Goal: Task Accomplishment & Management: Manage account settings

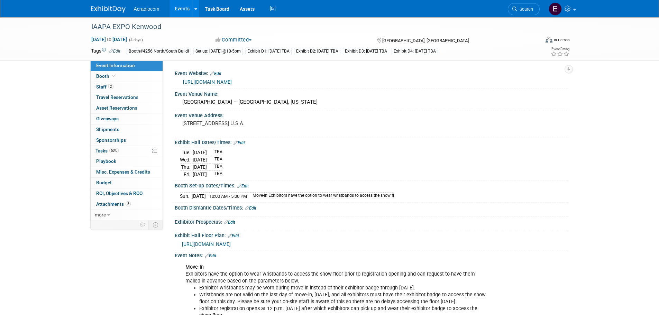
click at [117, 14] on div "Acradiocom Events Add Event Bulk Upload Events Shareable Event Boards Recently …" at bounding box center [329, 8] width 477 height 17
click at [117, 10] on img at bounding box center [108, 9] width 35 height 7
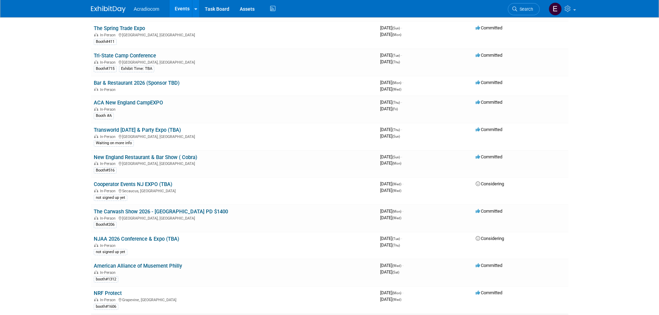
scroll to position [726, 0]
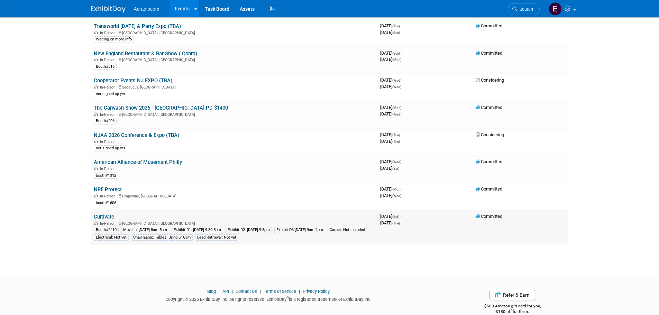
click at [103, 220] on link "Cultivate" at bounding box center [104, 217] width 20 height 6
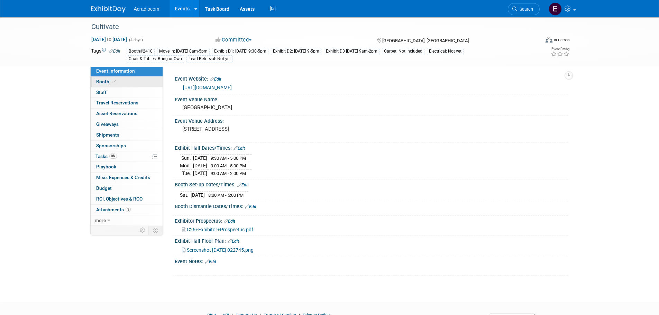
click at [135, 77] on link "Booth" at bounding box center [127, 82] width 72 height 10
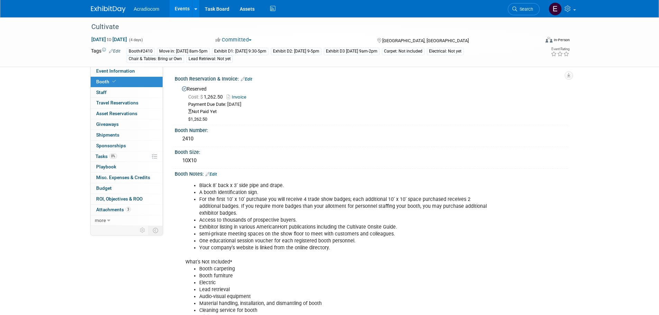
scroll to position [35, 0]
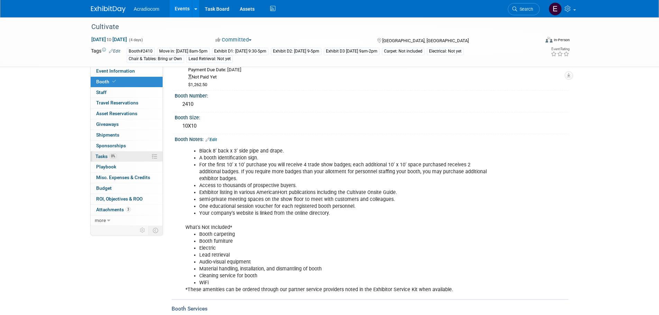
click at [126, 158] on link "0% Tasks 0%" at bounding box center [127, 156] width 72 height 10
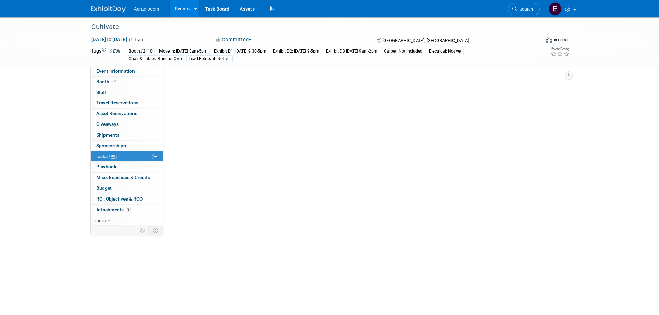
scroll to position [0, 0]
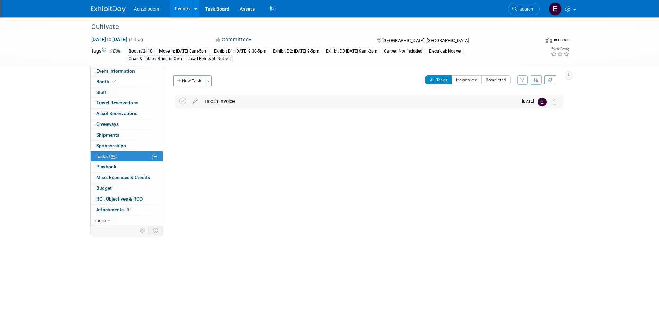
click at [256, 102] on div "Booth Invoice" at bounding box center [359, 101] width 316 height 12
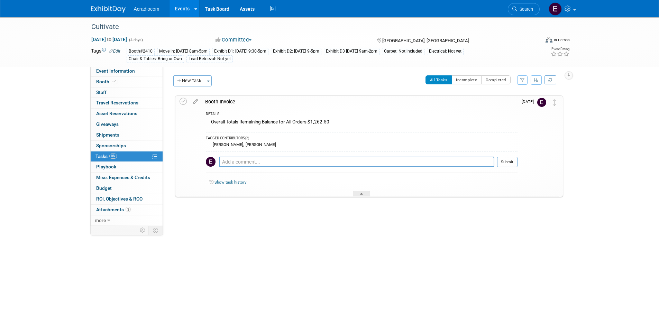
click at [110, 9] on img at bounding box center [108, 9] width 35 height 7
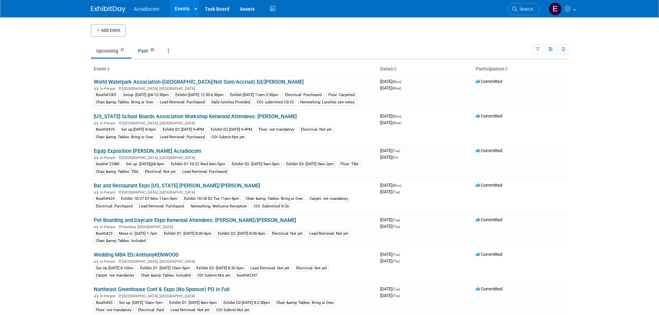
scroll to position [104, 0]
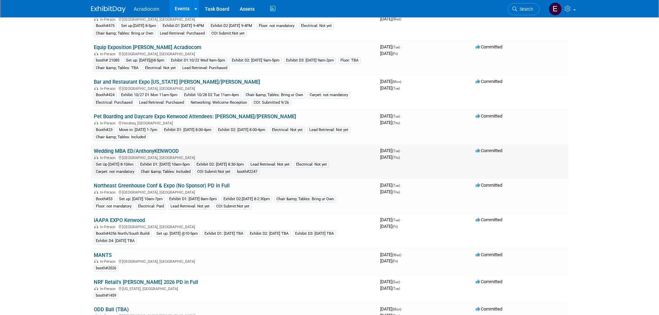
click at [151, 154] on link "Wedding MBA ED/AnthonyKENWOOD" at bounding box center [136, 151] width 85 height 6
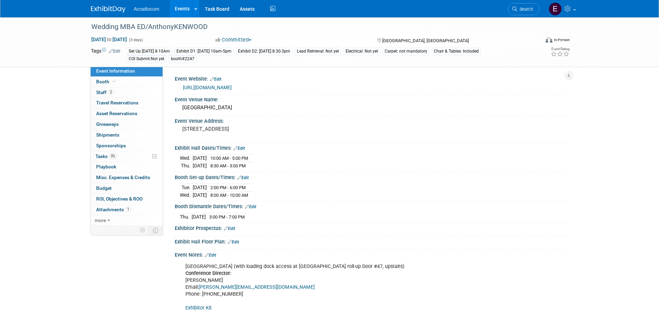
click at [123, 12] on img at bounding box center [108, 9] width 35 height 7
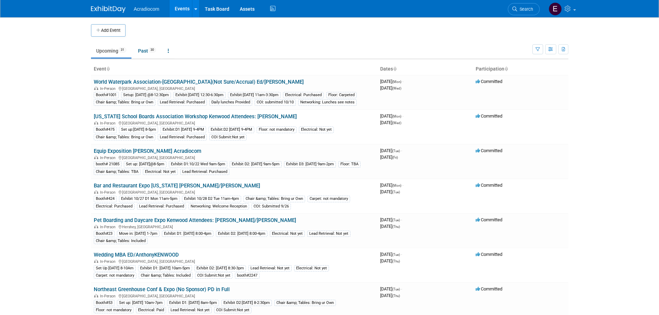
scroll to position [104, 0]
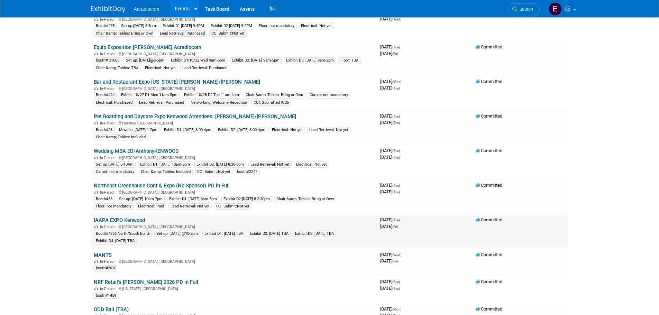
click at [139, 224] on td "IAAPA EXPO Kenwood In-Person Orlando, FL Booth#4256 North/South Buildi Set up: …" at bounding box center [234, 230] width 286 height 35
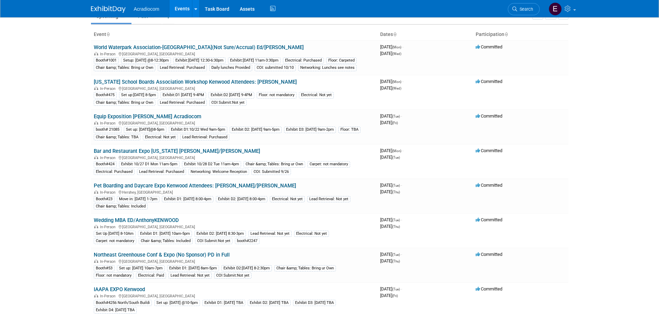
scroll to position [0, 0]
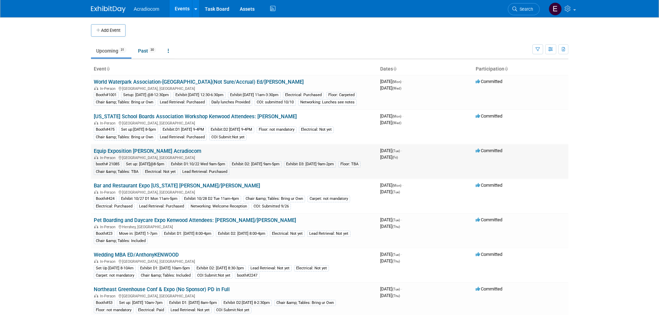
click at [151, 154] on link "Equip Exposition [PERSON_NAME] Acradiocom" at bounding box center [148, 151] width 108 height 6
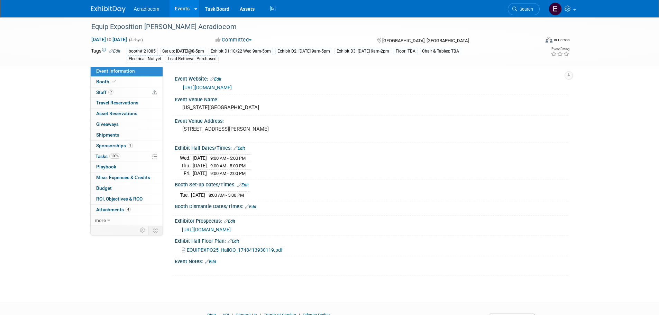
click at [211, 86] on link "https://www.equipexposition.com/" at bounding box center [207, 88] width 49 height 6
click at [151, 80] on link "Booth" at bounding box center [127, 82] width 72 height 10
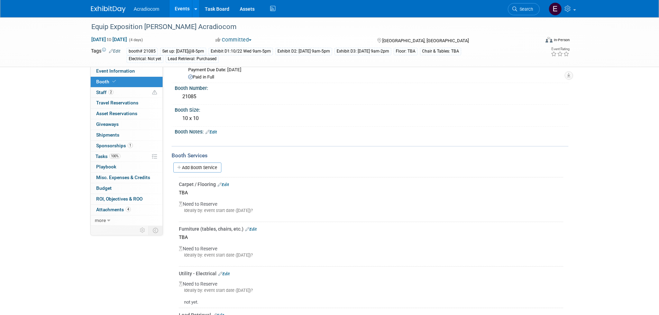
scroll to position [69, 0]
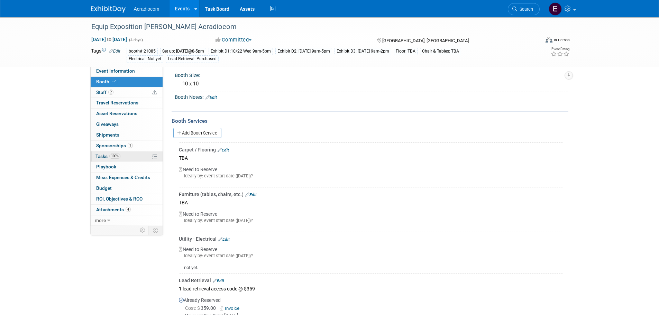
click at [127, 155] on link "100% Tasks 100%" at bounding box center [127, 156] width 72 height 10
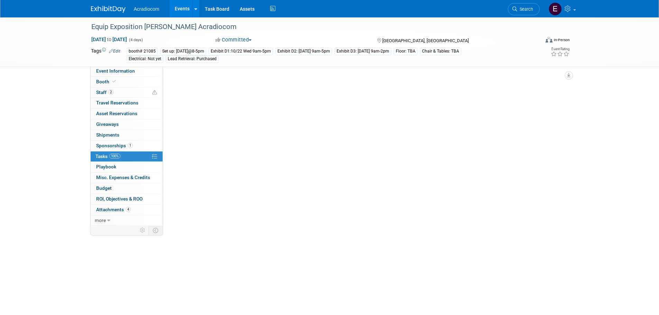
scroll to position [0, 0]
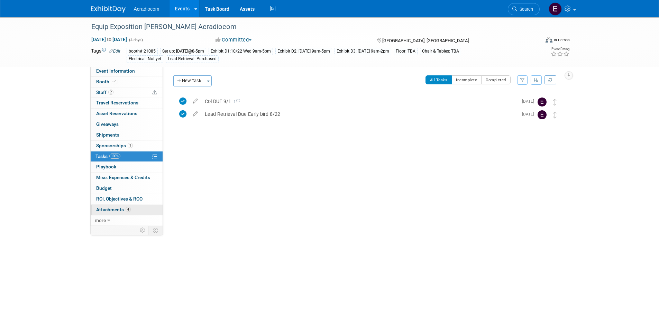
click at [111, 212] on span "Attachments 4" at bounding box center [113, 210] width 35 height 6
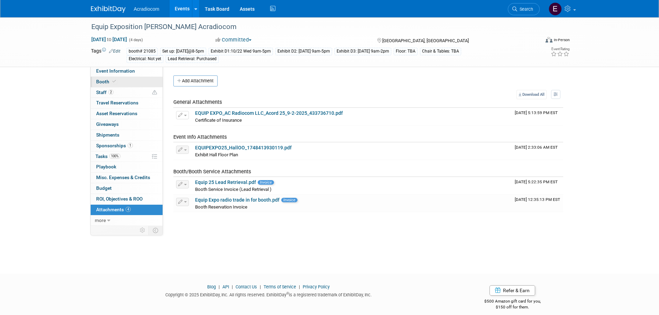
click at [120, 81] on link "Booth" at bounding box center [127, 82] width 72 height 10
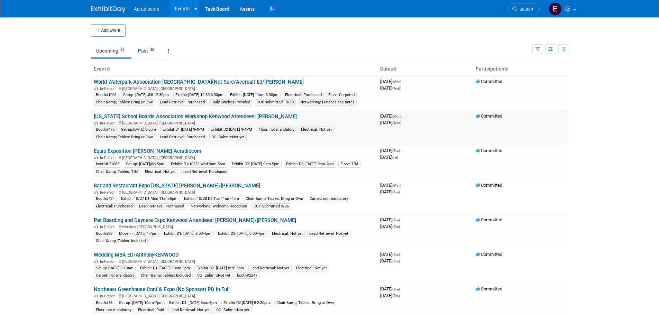
click at [147, 120] on link "[US_STATE] School Boards Association Workshop Kenwood Attendees: [PERSON_NAME]" at bounding box center [195, 116] width 203 height 6
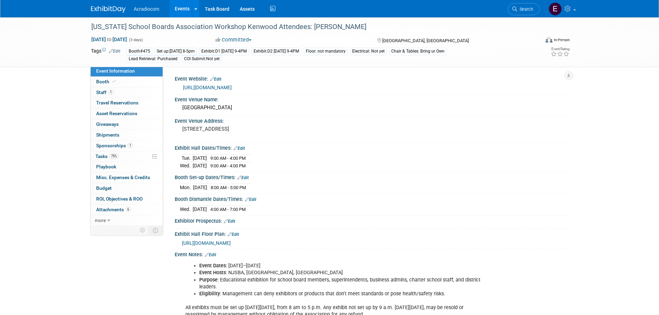
click at [225, 88] on link "[URL][DOMAIN_NAME]" at bounding box center [207, 88] width 49 height 6
click at [198, 58] on div "COI Submit:Not yet" at bounding box center [202, 58] width 40 height 7
click at [116, 53] on link "Edit" at bounding box center [114, 51] width 11 height 5
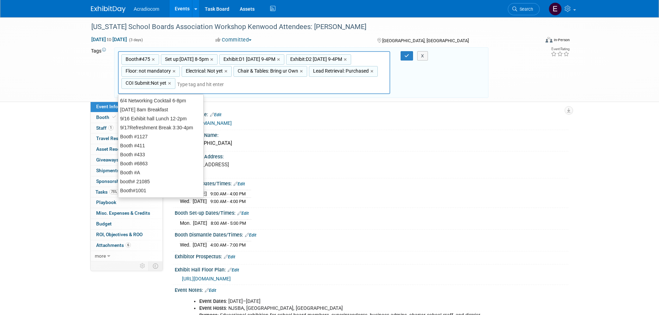
click at [144, 84] on span "COI Submit:Not yet" at bounding box center [145, 83] width 42 height 7
type input "COI Submit:Not yet"
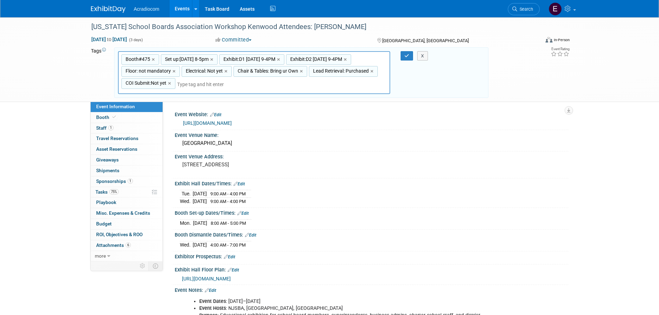
click at [144, 84] on span "COI Submit:Not yet" at bounding box center [145, 83] width 42 height 7
type input "COI Submit:Not yet"
click at [169, 81] on input "COI Submit:Not yet" at bounding box center [148, 82] width 55 height 7
click at [153, 83] on input "COI Submit: Done" at bounding box center [148, 82] width 55 height 7
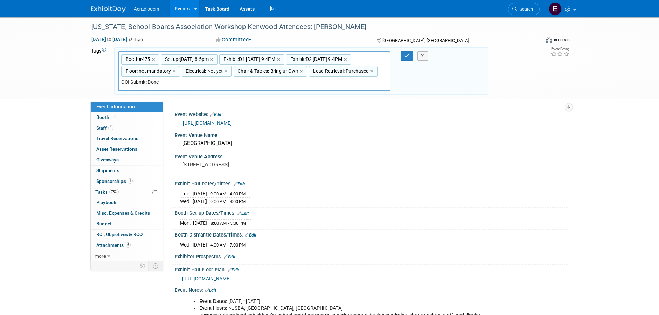
type input "COI Submit: Done"
type input "Booth#475, Set up:10/20 Mon 8-5pm, Exhibit:D1 10/21 Tue 9-4PM, Exhibit:D2 10/22…"
click at [179, 83] on div "Booth#475, Set up:10/20 Mon 8-5pm, Exhibit:D1 10/21 Tue 9-4PM, Exhibit:D2 10/22…" at bounding box center [254, 72] width 273 height 43
click at [114, 243] on span "Attachments 6" at bounding box center [113, 245] width 35 height 6
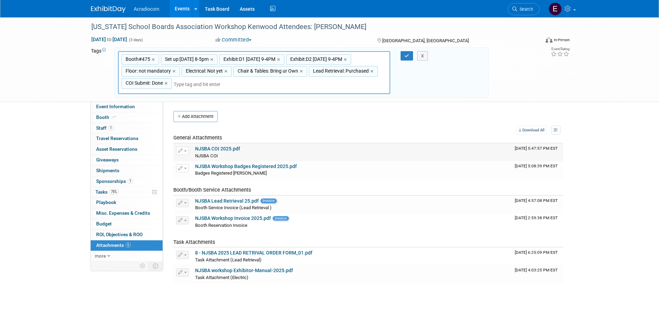
click at [272, 156] on div "NJSBA COI NJSBA COI X" at bounding box center [352, 155] width 314 height 7
click at [272, 154] on div "NJSBA COI NJSBA COI X" at bounding box center [352, 155] width 314 height 7
click at [338, 146] on div "NJSBA COI 2025.pdf" at bounding box center [352, 149] width 314 height 6
click at [99, 190] on span "Tasks 75%" at bounding box center [106, 192] width 23 height 6
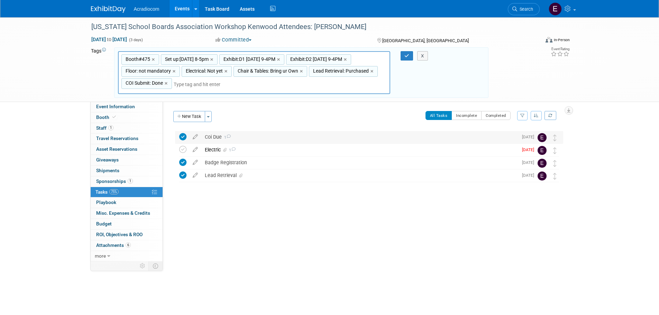
click at [255, 140] on div "Coi Due 1" at bounding box center [359, 137] width 316 height 12
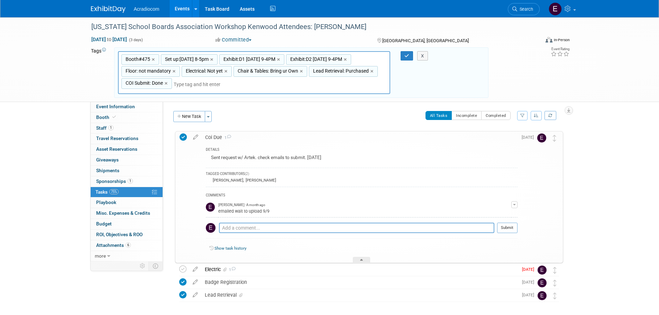
click at [255, 140] on div "Coi Due 1" at bounding box center [360, 137] width 316 height 12
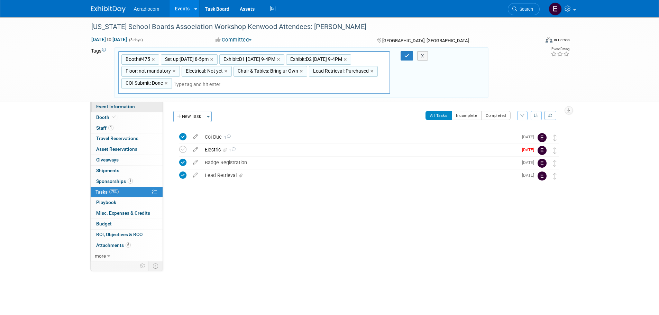
click at [116, 103] on link "Event Information" at bounding box center [127, 107] width 72 height 10
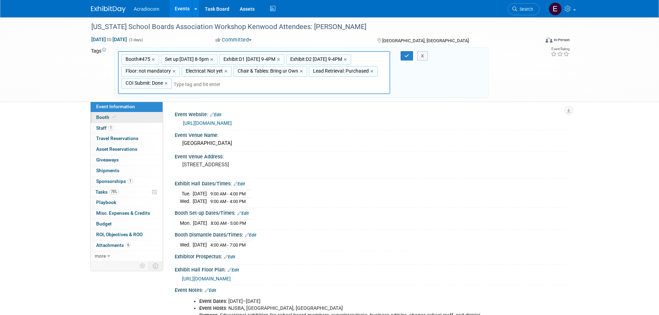
click at [117, 116] on link "Booth" at bounding box center [127, 117] width 72 height 10
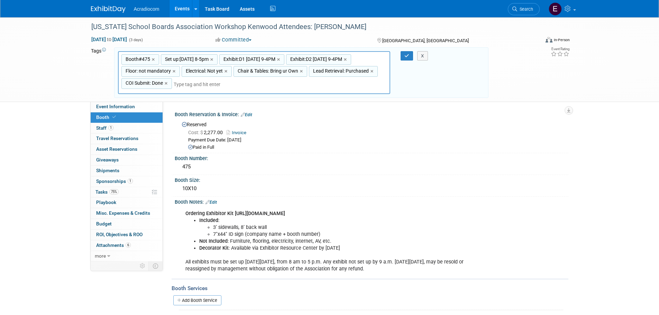
click at [195, 73] on span "Electrical: Not yet" at bounding box center [203, 70] width 38 height 7
type input "Electrical: Not yet"
click at [195, 73] on span "Electrical: Not yet" at bounding box center [203, 70] width 38 height 7
type input "Electrical: Not yet"
click at [221, 71] on input "Electrical: Not yet" at bounding box center [209, 72] width 55 height 7
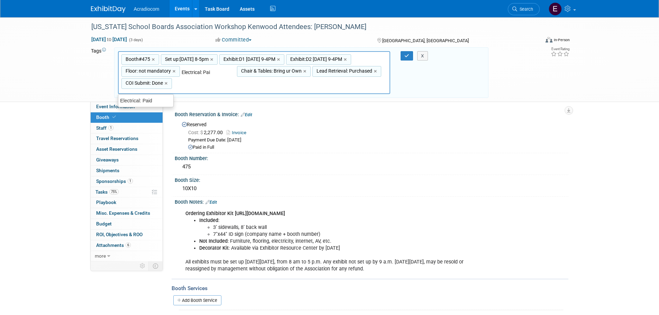
type input "Electrical: Paid"
type input "Booth#475, Set up:10/20 Mon 8-5pm, Exhibit:D1 10/21 Tue 9-4PM, Exhibit:D2 10/22…"
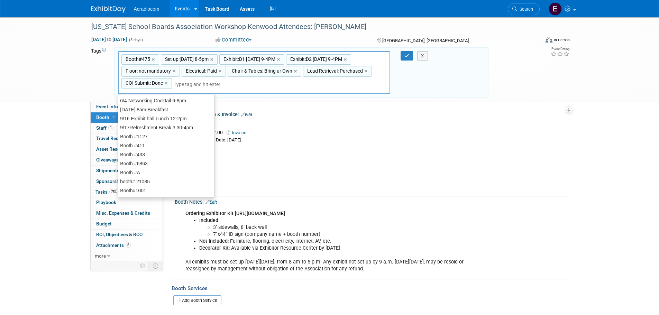
click at [335, 90] on div "Booth#475, Set up:10/20 Mon 8-5pm, Exhibit:D1 10/21 Tue 9-4PM, Exhibit:D2 10/22…" at bounding box center [254, 72] width 273 height 43
click at [104, 280] on div "Event Information Event Info Booth Booth 1 Staff 1 Staff 0 Travel Reservations …" at bounding box center [330, 280] width 488 height 526
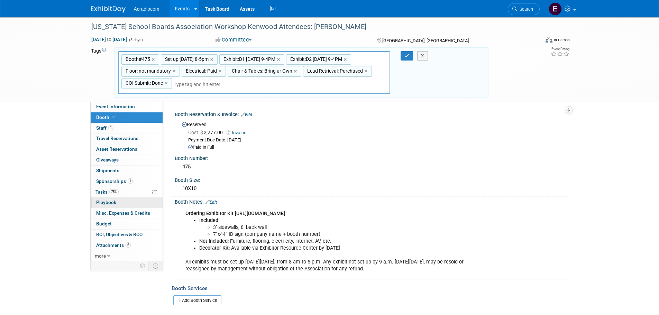
click at [131, 202] on link "0 Playbook 0" at bounding box center [127, 202] width 72 height 10
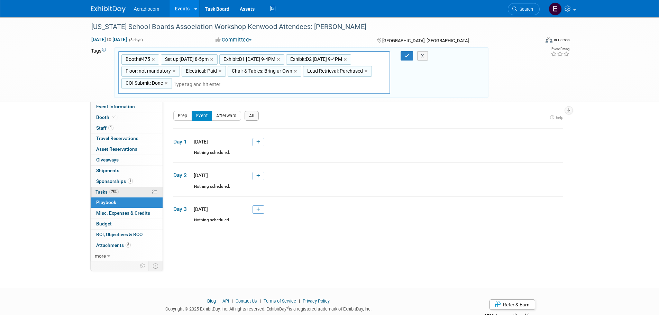
click at [131, 195] on link "75% Tasks 75%" at bounding box center [127, 192] width 72 height 10
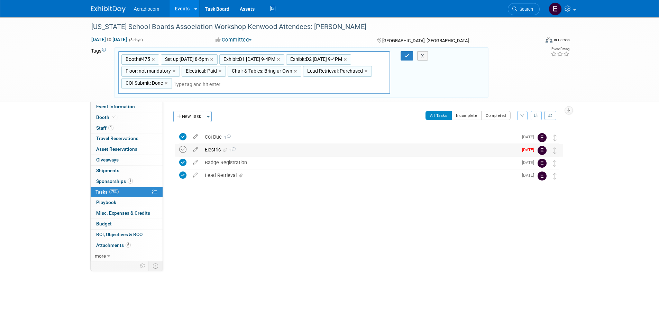
click at [182, 149] on icon at bounding box center [182, 149] width 7 height 7
click at [105, 115] on span "Booth" at bounding box center [106, 117] width 21 height 6
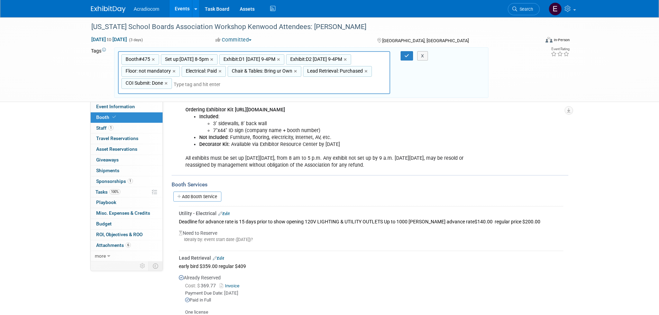
scroll to position [173, 0]
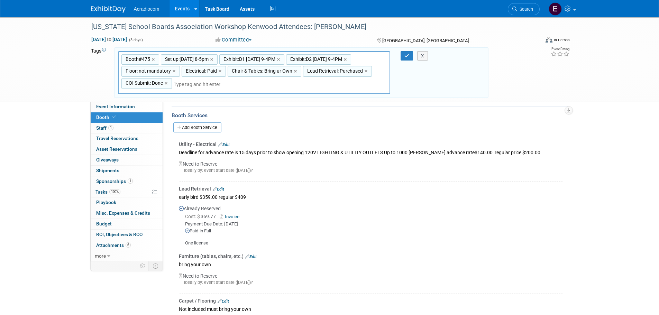
click at [227, 140] on td "Utility - Electrical Edit Deadline for advance rate is 15 days prior to show op…" at bounding box center [371, 159] width 384 height 44
click at [226, 144] on link "Edit" at bounding box center [223, 144] width 11 height 5
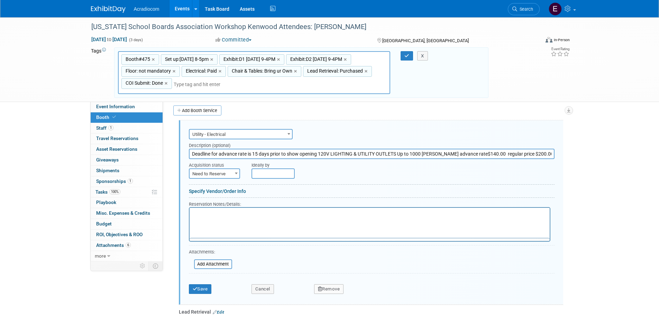
scroll to position [0, 0]
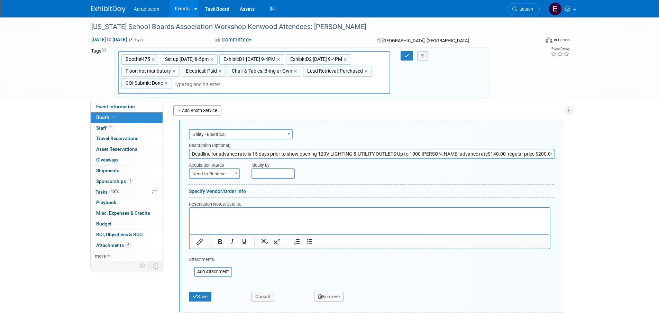
click at [220, 175] on span "Need to Reserve" at bounding box center [215, 174] width 50 height 10
select select "2"
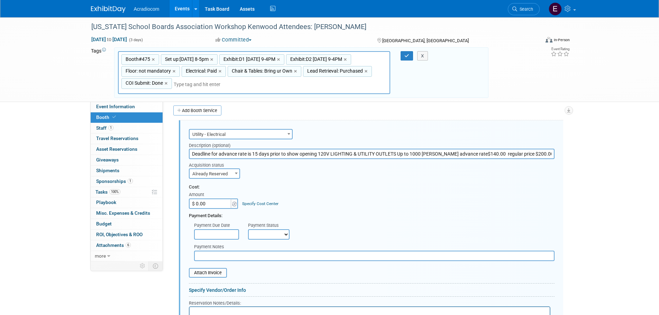
click at [222, 201] on input "$ 0.00" at bounding box center [210, 204] width 43 height 10
type input "$ 213.25"
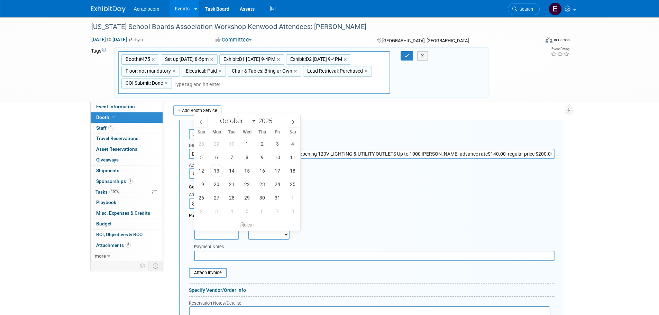
click at [215, 229] on input "text" at bounding box center [216, 234] width 45 height 10
click at [214, 174] on span "13" at bounding box center [216, 170] width 13 height 13
type input "Oct 13, 2025"
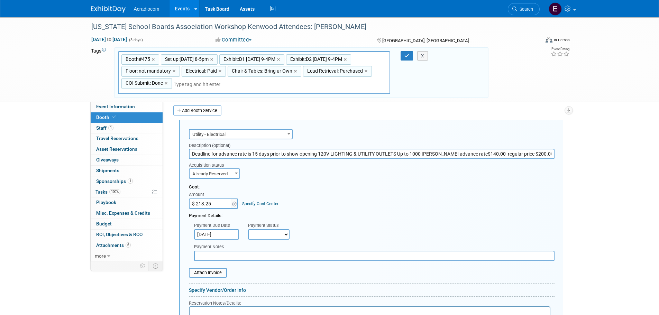
click at [283, 229] on div "Payment Status" at bounding box center [271, 225] width 46 height 7
click at [281, 236] on select "Not Paid Yet Partially Paid Paid in Full" at bounding box center [269, 234] width 42 height 10
select select "2"
click at [248, 229] on select "Not Paid Yet Partially Paid Paid in Full" at bounding box center [269, 234] width 42 height 10
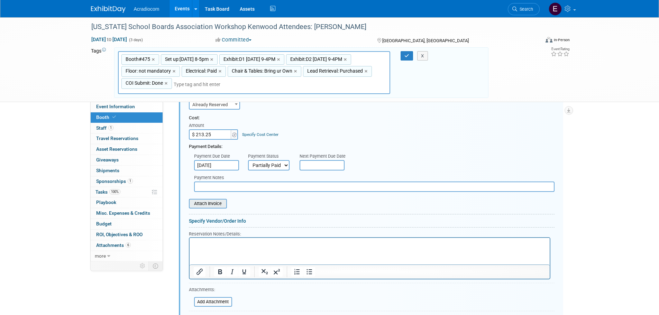
click at [219, 204] on input "file" at bounding box center [185, 204] width 82 height 8
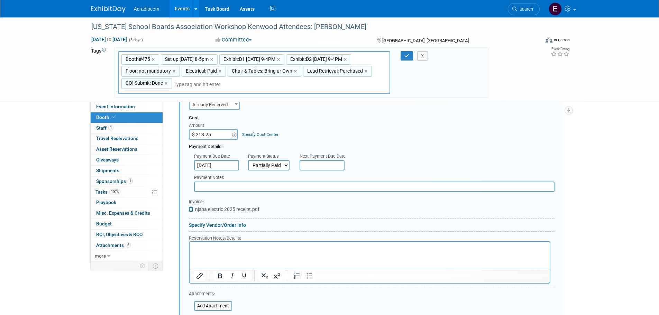
scroll to position [328, 0]
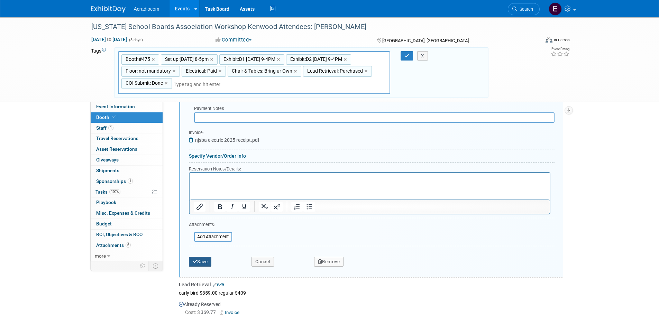
click at [201, 262] on button "Save" at bounding box center [200, 262] width 23 height 10
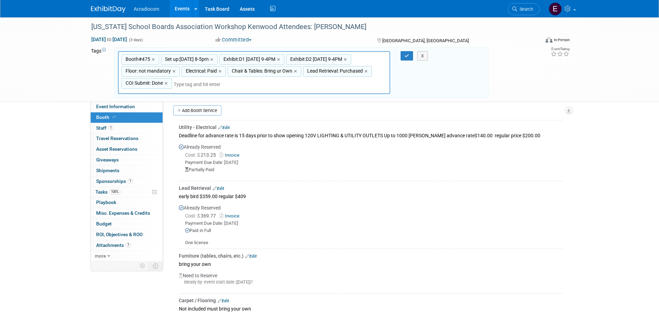
scroll to position [258, 0]
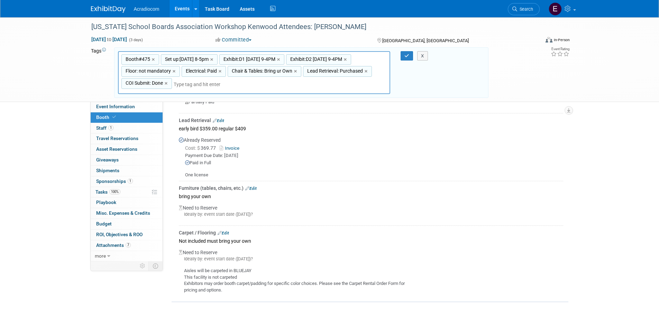
click at [73, 80] on div "New Jersey School Boards Association Workshop Kenwood Attendees: Dennis Oct 20,…" at bounding box center [329, 59] width 659 height 85
click at [285, 256] on div "Ideally by: event start date (Mon. Oct 20, 2025)?" at bounding box center [371, 259] width 384 height 6
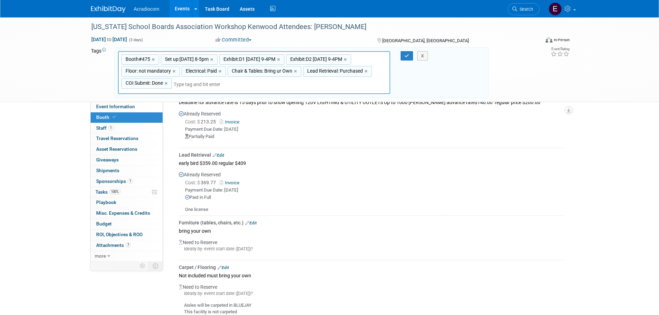
click at [117, 9] on img at bounding box center [108, 9] width 35 height 7
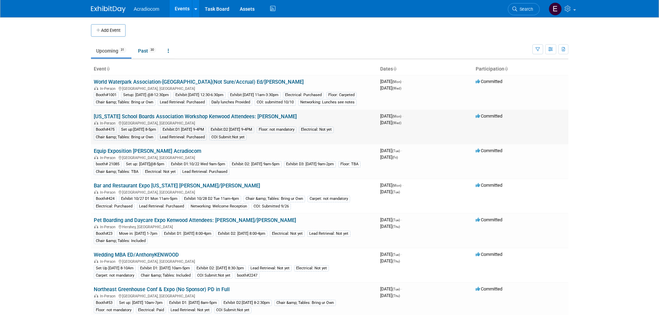
click at [153, 120] on link "[US_STATE] School Boards Association Workshop Kenwood Attendees: [PERSON_NAME]" at bounding box center [195, 116] width 203 height 6
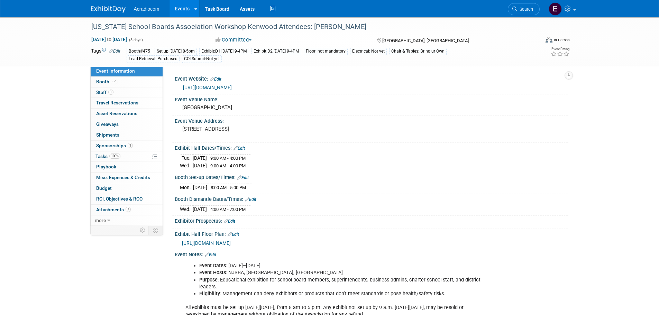
click at [118, 54] on td "Tags Edit" at bounding box center [105, 55] width 29 height 16
click at [121, 51] on td "Booth#475 Set up:10/20 Mon 8-5pm Exhibit:D1 10/21 Tue 9-4PM Exhibit:D2 10/22 We…" at bounding box center [304, 55] width 368 height 16
click at [114, 51] on link "Edit" at bounding box center [114, 51] width 11 height 5
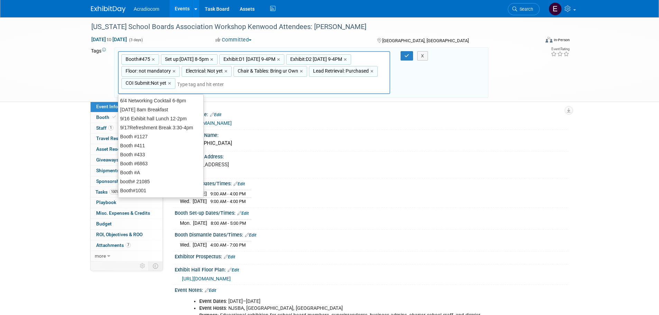
click at [205, 73] on span "Electrical: Not yet" at bounding box center [203, 70] width 38 height 7
type input "Electrical: Not yet"
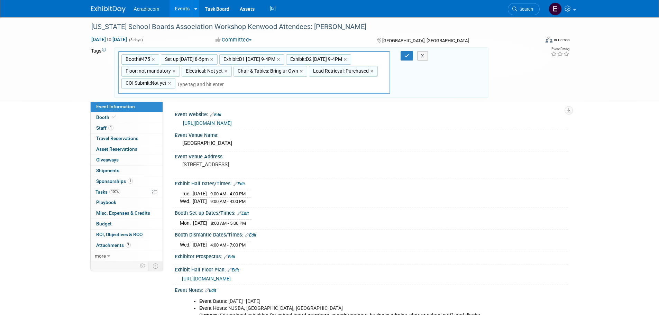
click at [207, 71] on span "Electrical: Not yet" at bounding box center [203, 70] width 38 height 7
click at [116, 245] on span "Attachments 7" at bounding box center [113, 245] width 35 height 6
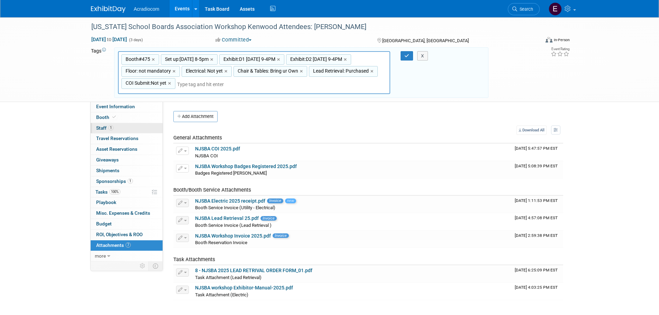
click at [119, 123] on link "1 Staff 1" at bounding box center [127, 128] width 72 height 10
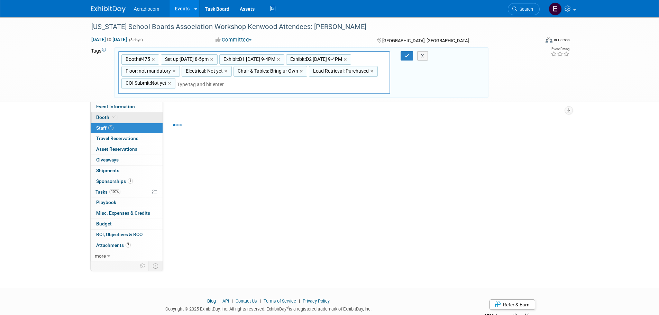
click at [125, 120] on link "Booth" at bounding box center [127, 117] width 72 height 10
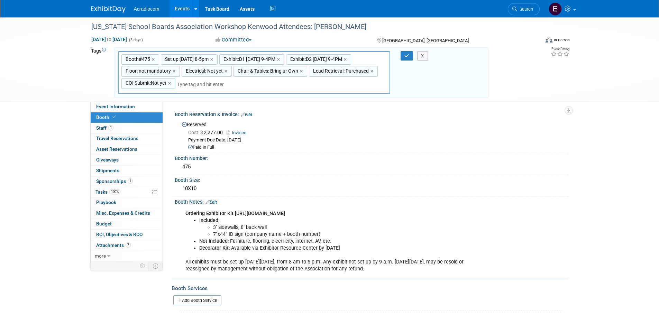
click at [200, 69] on span "Electrical: Not yet" at bounding box center [203, 70] width 38 height 7
type input "Electrical: Not yet"
click at [223, 72] on input "Electrical: Not yet" at bounding box center [209, 72] width 55 height 7
type input "Electrical: Paid"
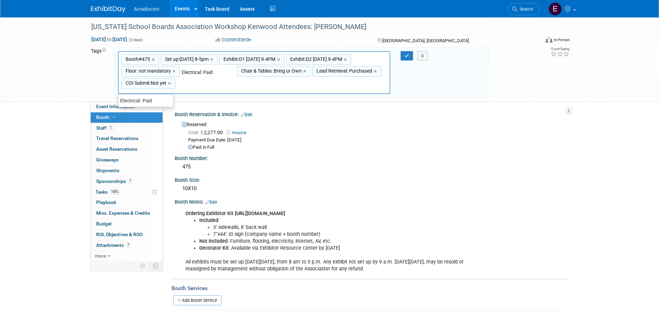
type input "Booth#475, Set up:10/20 Mon 8-5pm, Exhibit:D1 10/21 Tue 9-4PM, Exhibit:D2 10/22…"
click at [152, 81] on span "COI Submit:Not yet" at bounding box center [145, 83] width 42 height 7
type input "COI Submit:Not yet"
click at [152, 81] on span "COI Submit:Not yet" at bounding box center [145, 83] width 42 height 7
type input "COI Submit:Not yet"
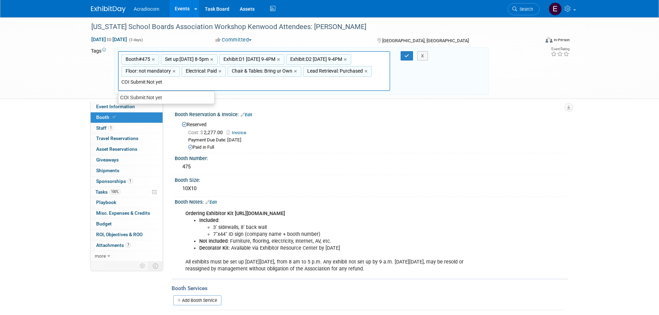
click at [166, 81] on input "COI Submit:Not yet" at bounding box center [148, 82] width 55 height 7
type input "COI Submit:Submitted"
type input "Booth#475, Set up:10/20 Mon 8-5pm, Exhibit:D1 10/21 Tue 9-4PM, Exhibit:D2 10/22…"
click at [404, 55] on button "button" at bounding box center [407, 56] width 12 height 10
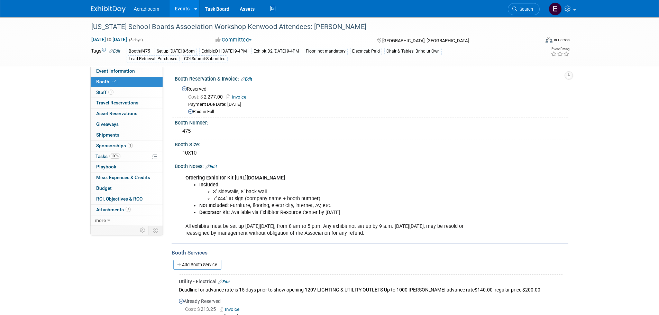
click at [114, 12] on img at bounding box center [108, 9] width 35 height 7
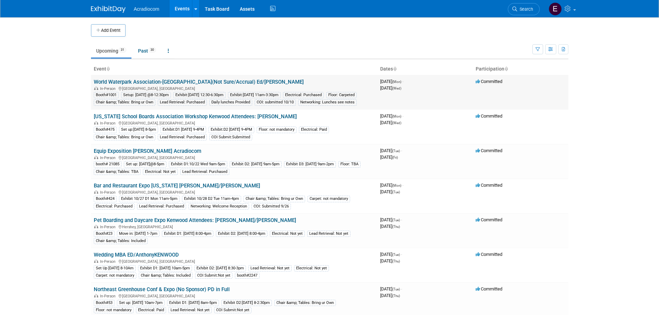
click at [188, 82] on link "World Waterpark Association-[GEOGRAPHIC_DATA](Not Sure/Accrual) Ed/[PERSON_NAME]" at bounding box center [199, 82] width 210 height 6
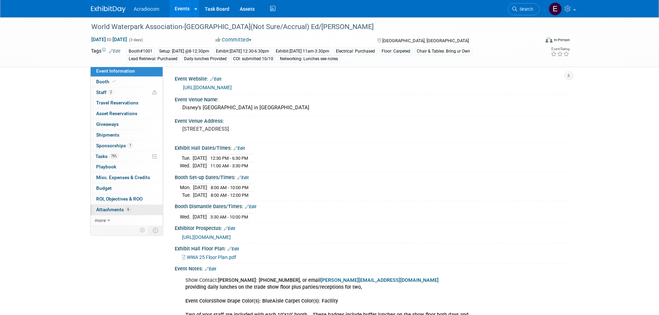
click at [108, 208] on span "Attachments 6" at bounding box center [113, 210] width 35 height 6
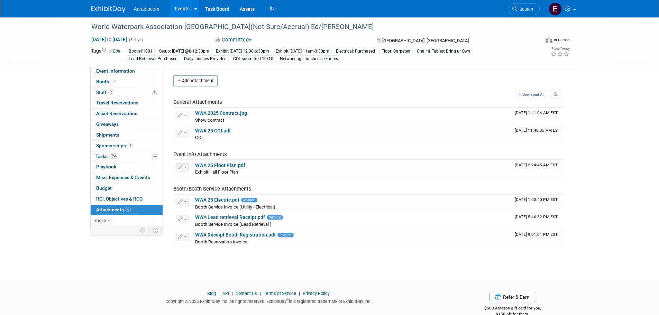
click at [112, 8] on img at bounding box center [108, 9] width 35 height 7
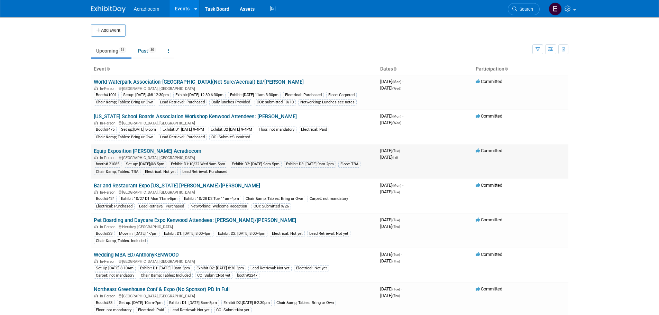
click at [140, 154] on link "Equip Exposition [PERSON_NAME] Acradiocom" at bounding box center [148, 151] width 108 height 6
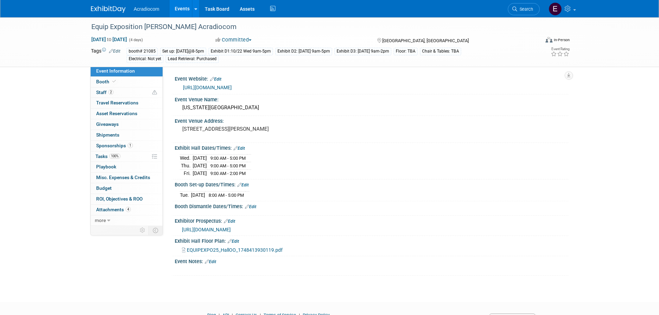
click at [230, 88] on link "[URL][DOMAIN_NAME]" at bounding box center [207, 88] width 49 height 6
click at [139, 78] on link "Booth" at bounding box center [127, 82] width 72 height 10
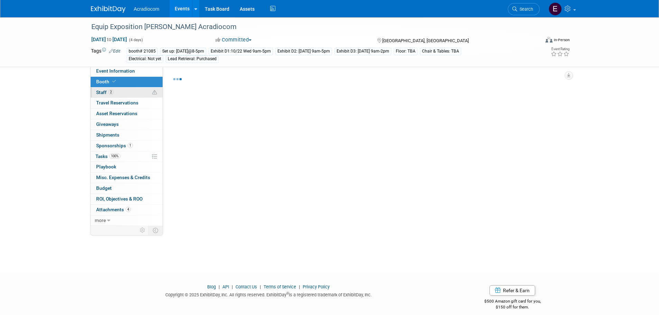
click at [138, 92] on link "2 Staff 2" at bounding box center [127, 93] width 72 height 10
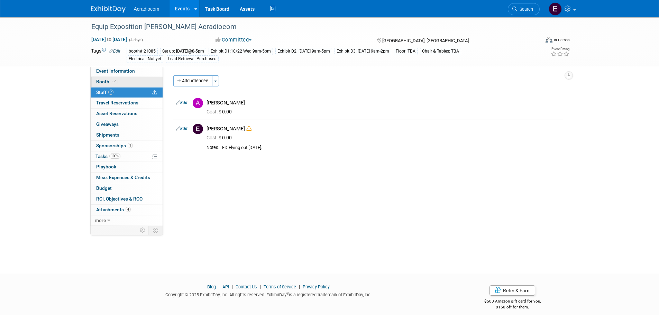
click at [132, 82] on link "Booth" at bounding box center [127, 82] width 72 height 10
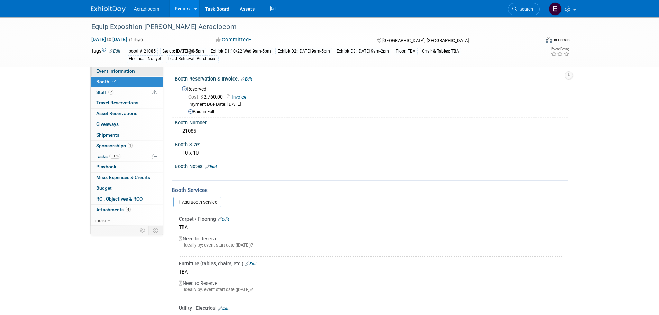
click at [136, 72] on link "Event Information" at bounding box center [127, 71] width 72 height 10
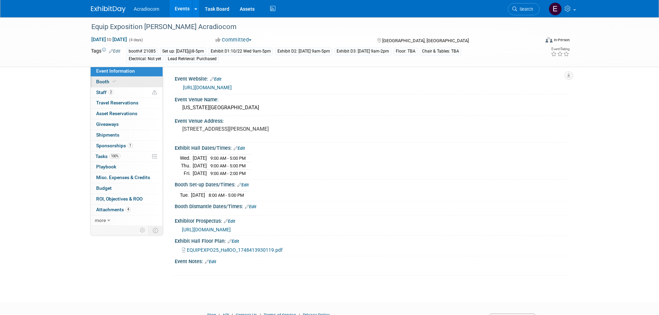
click at [139, 83] on link "Booth" at bounding box center [127, 82] width 72 height 10
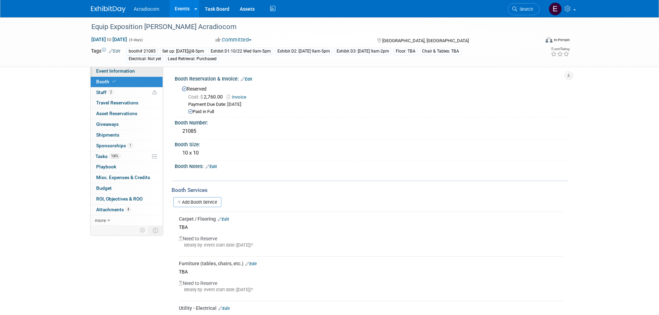
click at [136, 74] on link "Event Information" at bounding box center [127, 71] width 72 height 10
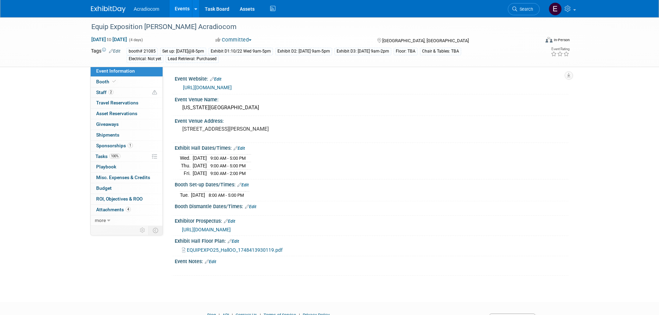
scroll to position [35, 0]
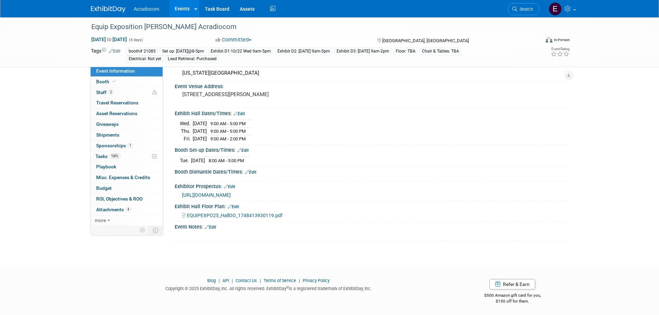
click at [231, 194] on span "[URL][DOMAIN_NAME]" at bounding box center [206, 195] width 49 height 6
click at [121, 74] on link "Event Information" at bounding box center [127, 71] width 72 height 10
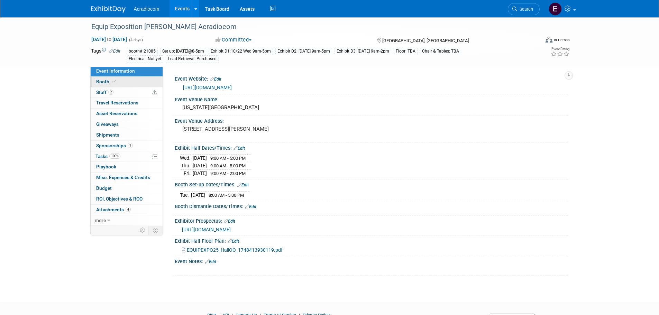
click at [119, 81] on link "Booth" at bounding box center [127, 82] width 72 height 10
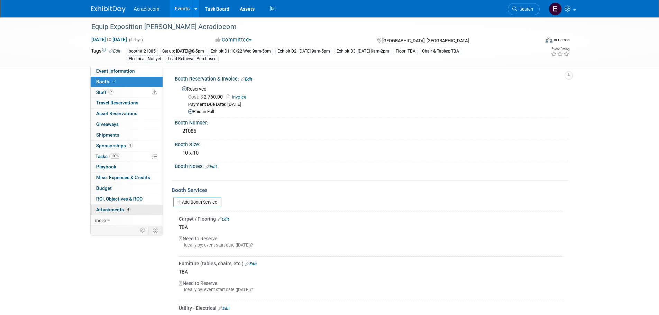
click at [112, 210] on span "Attachments 4" at bounding box center [113, 210] width 35 height 6
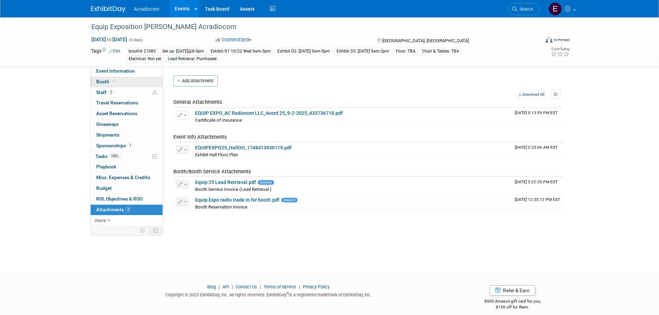
click at [125, 80] on link "Booth" at bounding box center [127, 82] width 72 height 10
